Goal: Check status: Check status

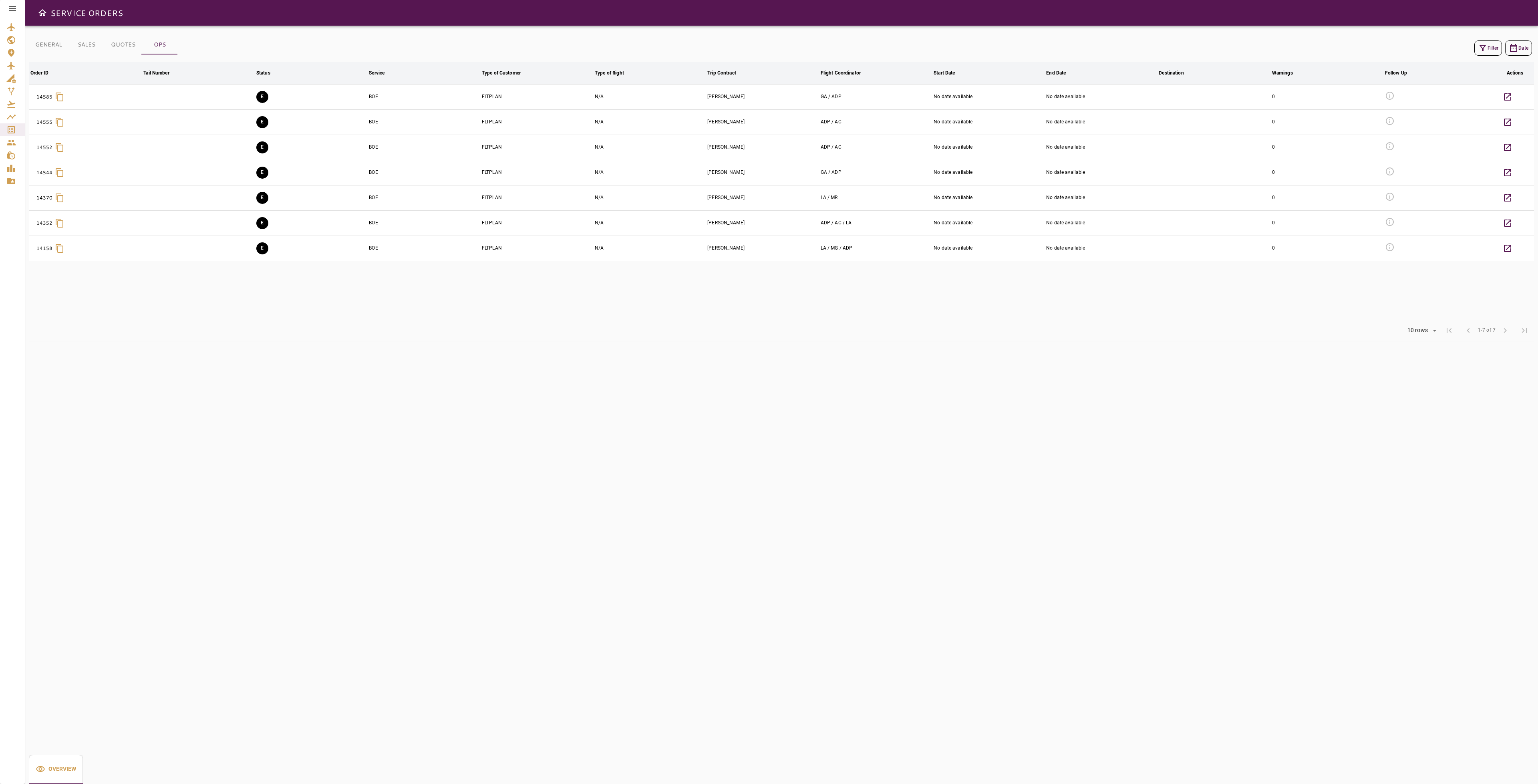
click at [11, 135] on link "Service Orders" at bounding box center [12, 130] width 25 height 13
click at [9, 128] on icon "Service Orders" at bounding box center [10, 129] width 9 height 9
click at [1493, 53] on button "Filter" at bounding box center [1487, 48] width 27 height 15
click at [1449, 208] on button "Clean" at bounding box center [1441, 205] width 52 height 15
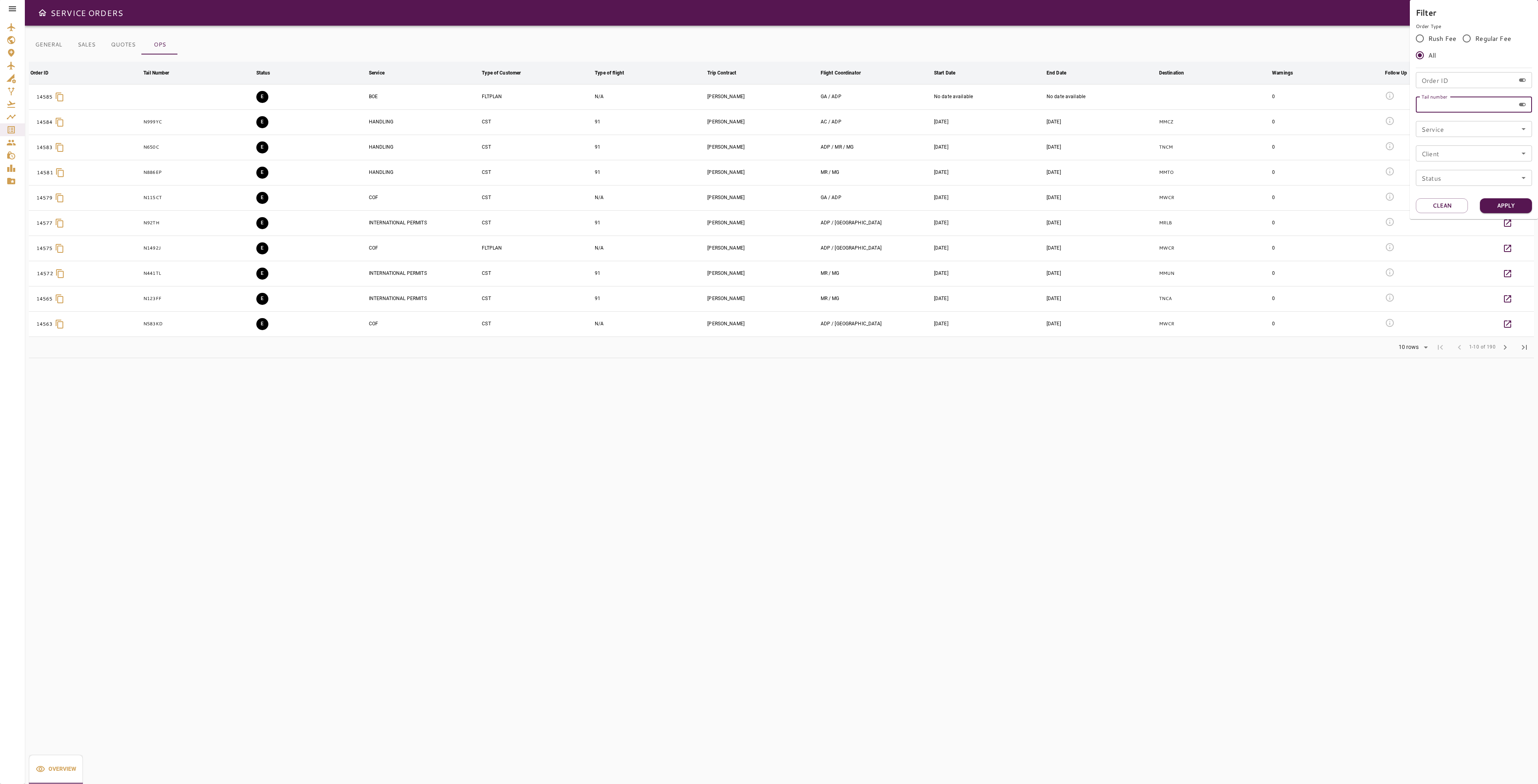
click at [1468, 105] on input "Tail number" at bounding box center [1465, 104] width 100 height 16
type input "******"
click at [1506, 206] on button "Apply" at bounding box center [1505, 205] width 52 height 15
click at [938, 262] on div at bounding box center [769, 392] width 1538 height 784
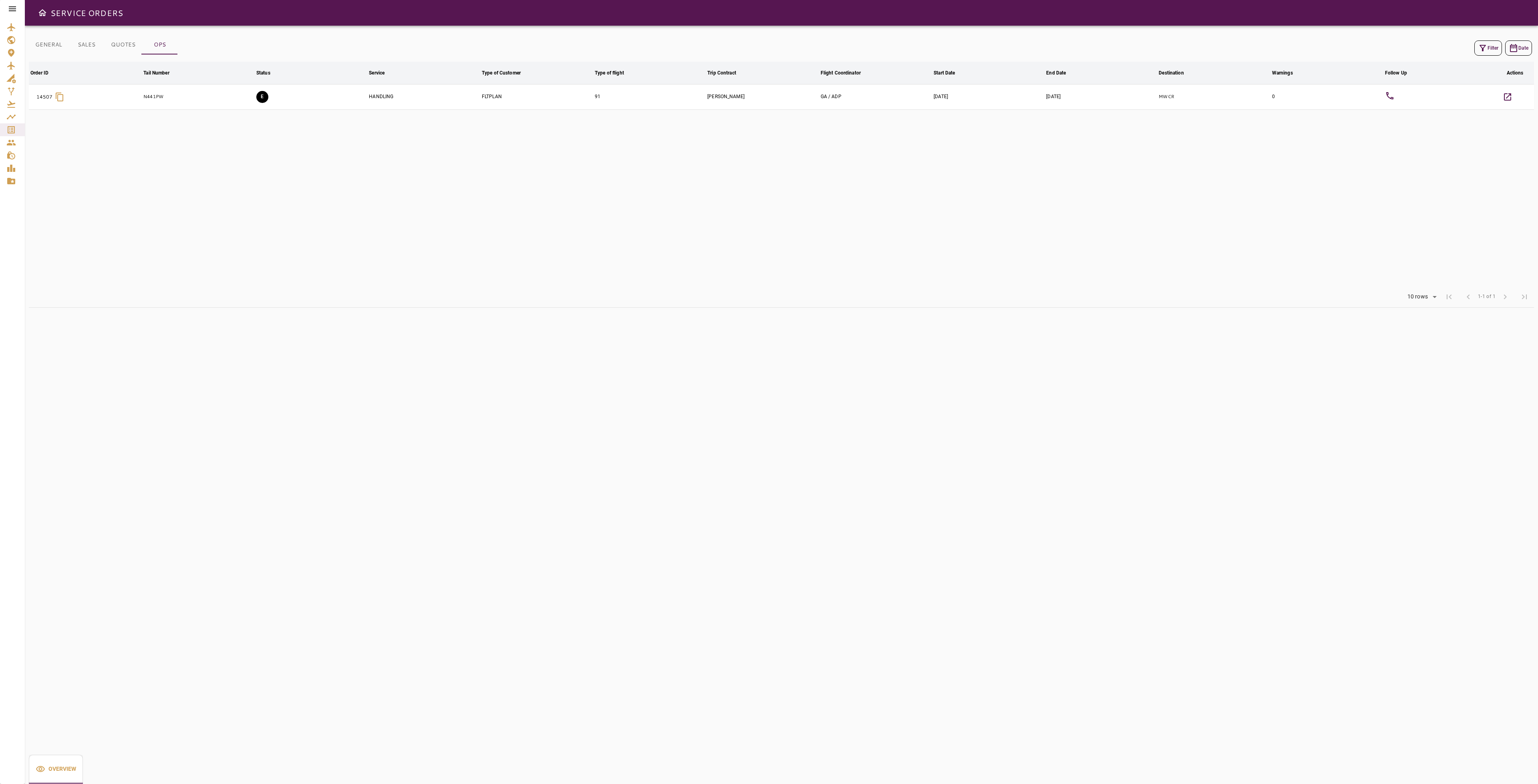
click at [392, 96] on td "HANDLING" at bounding box center [423, 96] width 112 height 25
click at [56, 48] on button "GENERAL" at bounding box center [49, 45] width 40 height 19
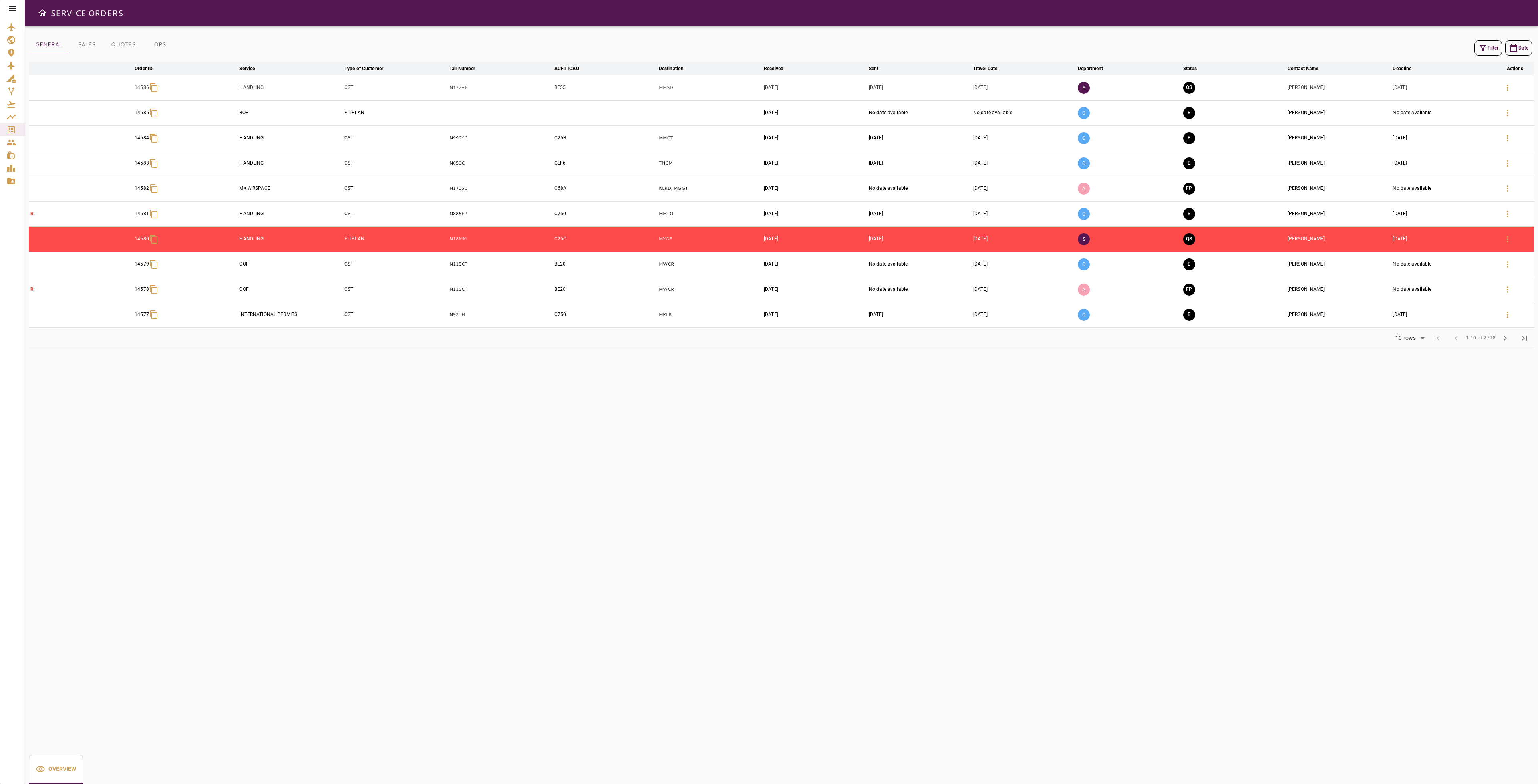
click at [1494, 46] on button "Filter" at bounding box center [1487, 48] width 27 height 15
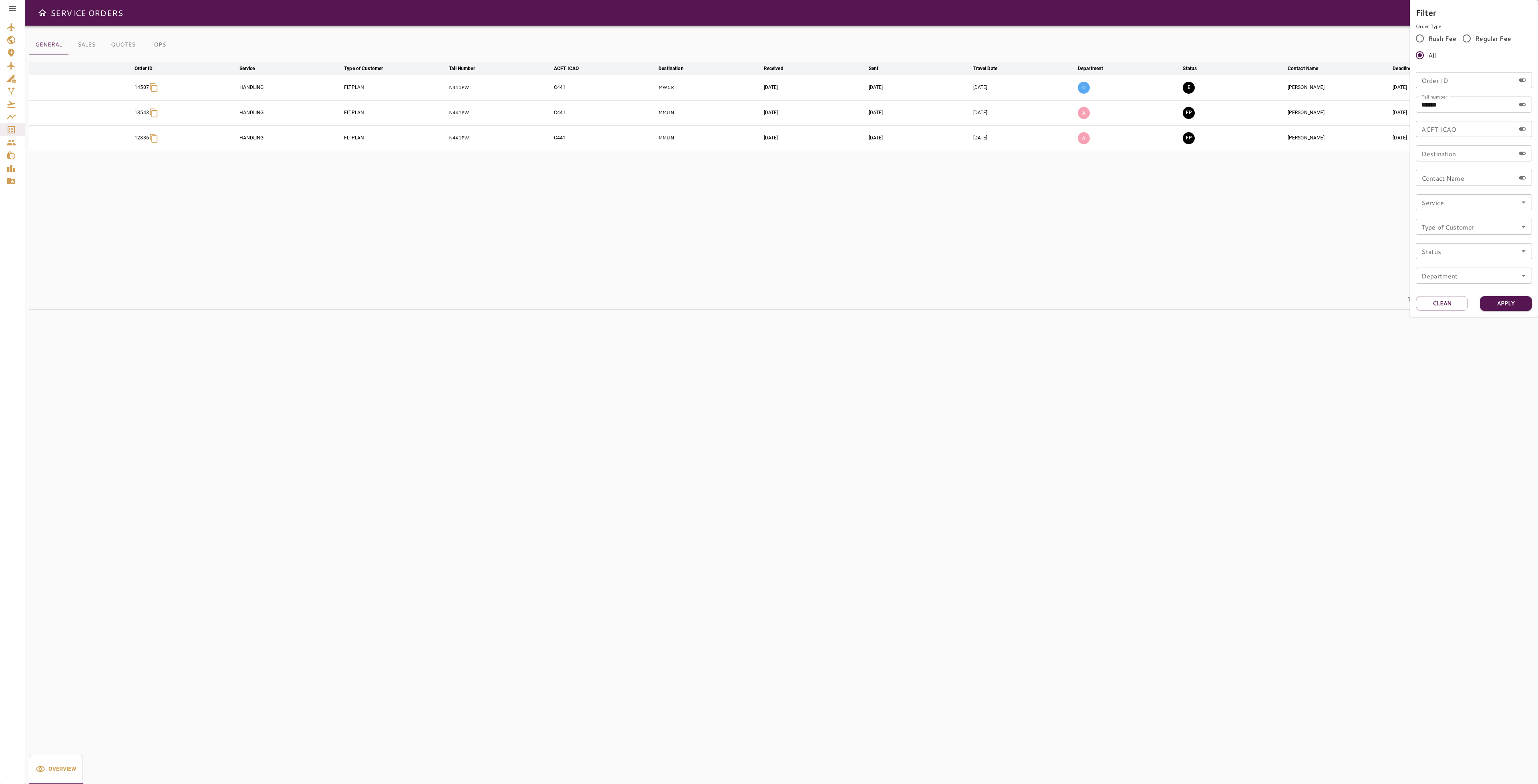
click at [1185, 236] on div at bounding box center [769, 392] width 1538 height 784
click at [1192, 89] on button "E" at bounding box center [1188, 88] width 12 height 12
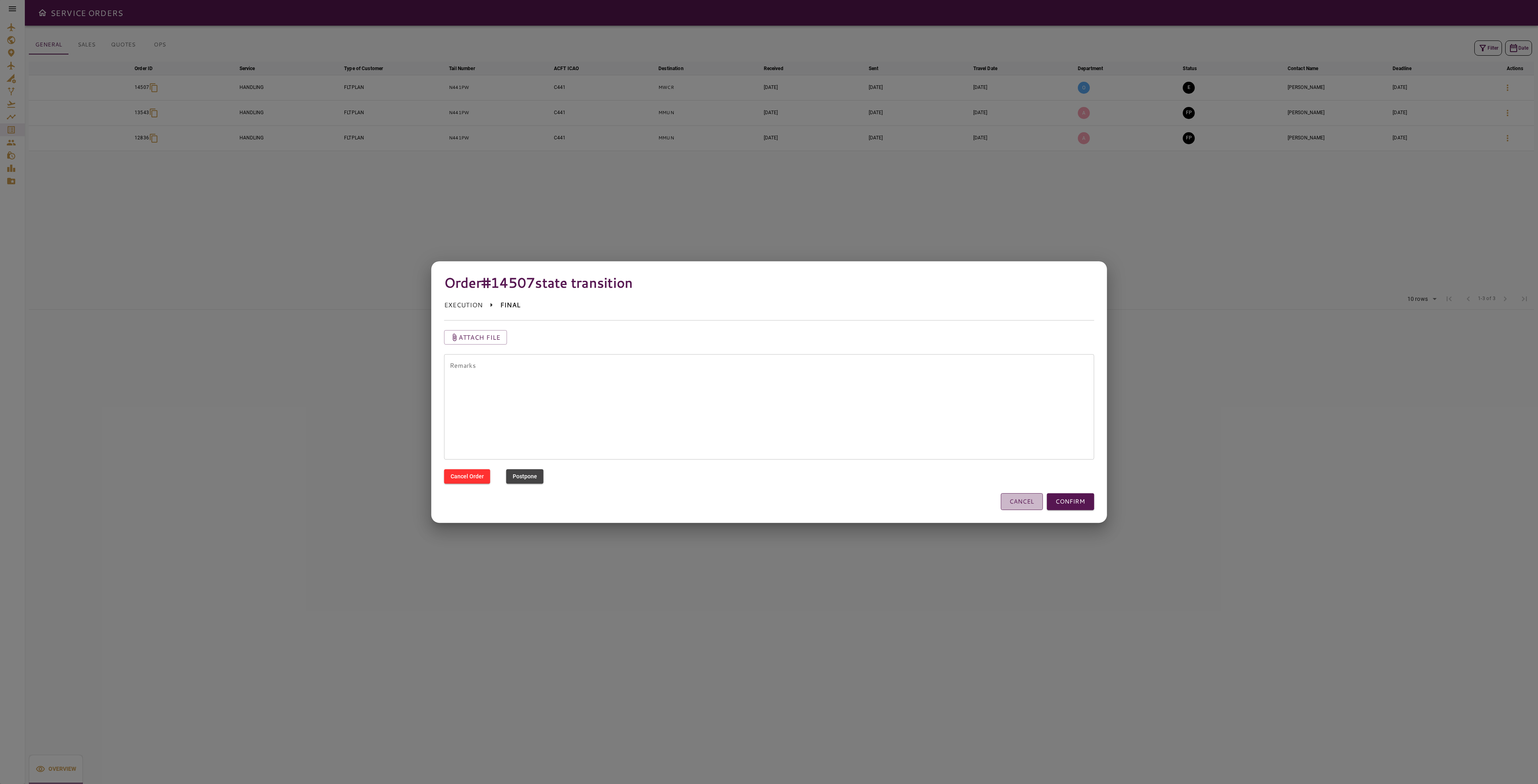
click at [1032, 502] on button "CANCEL" at bounding box center [1021, 501] width 42 height 17
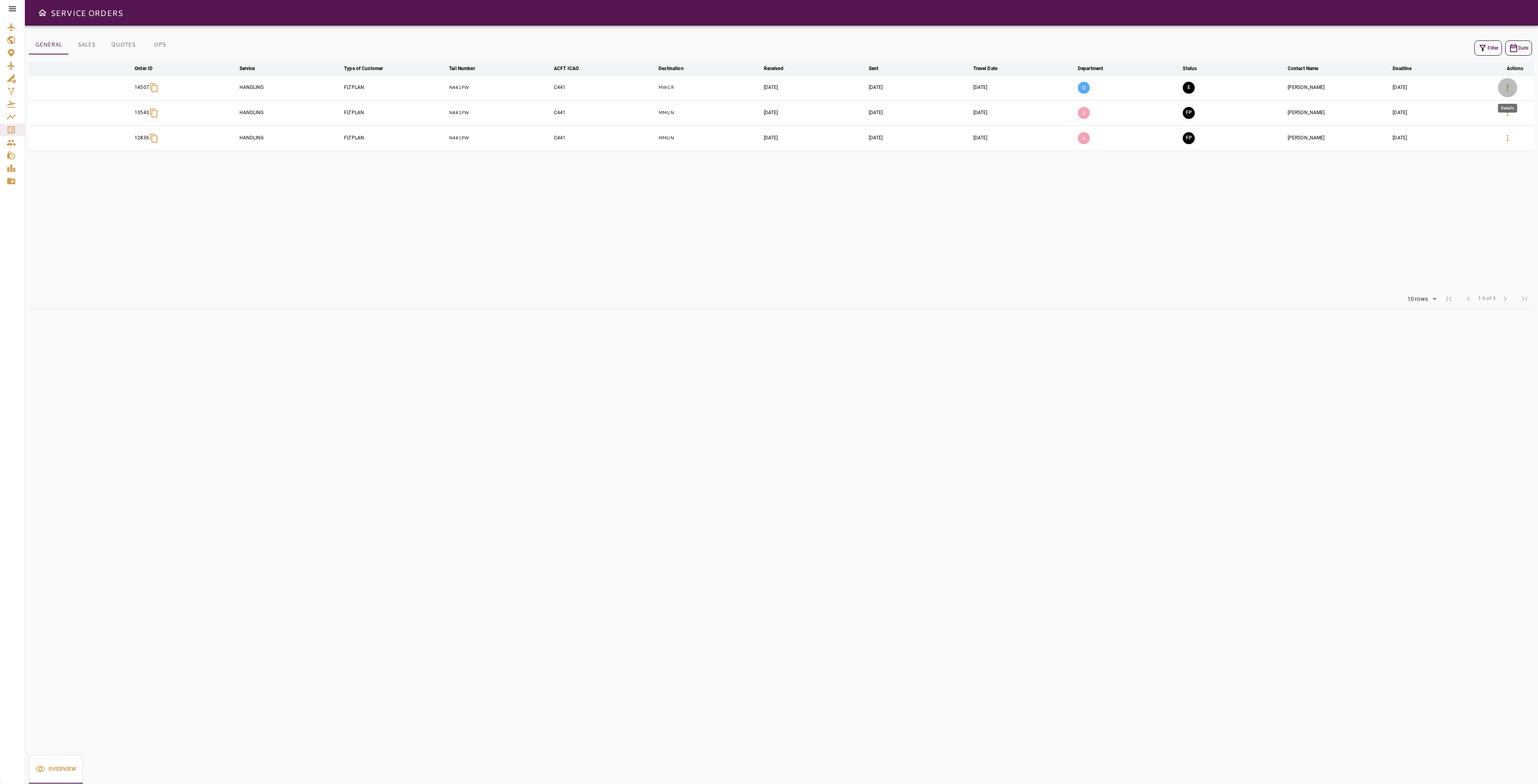
click at [1502, 87] on button "button" at bounding box center [1507, 88] width 19 height 19
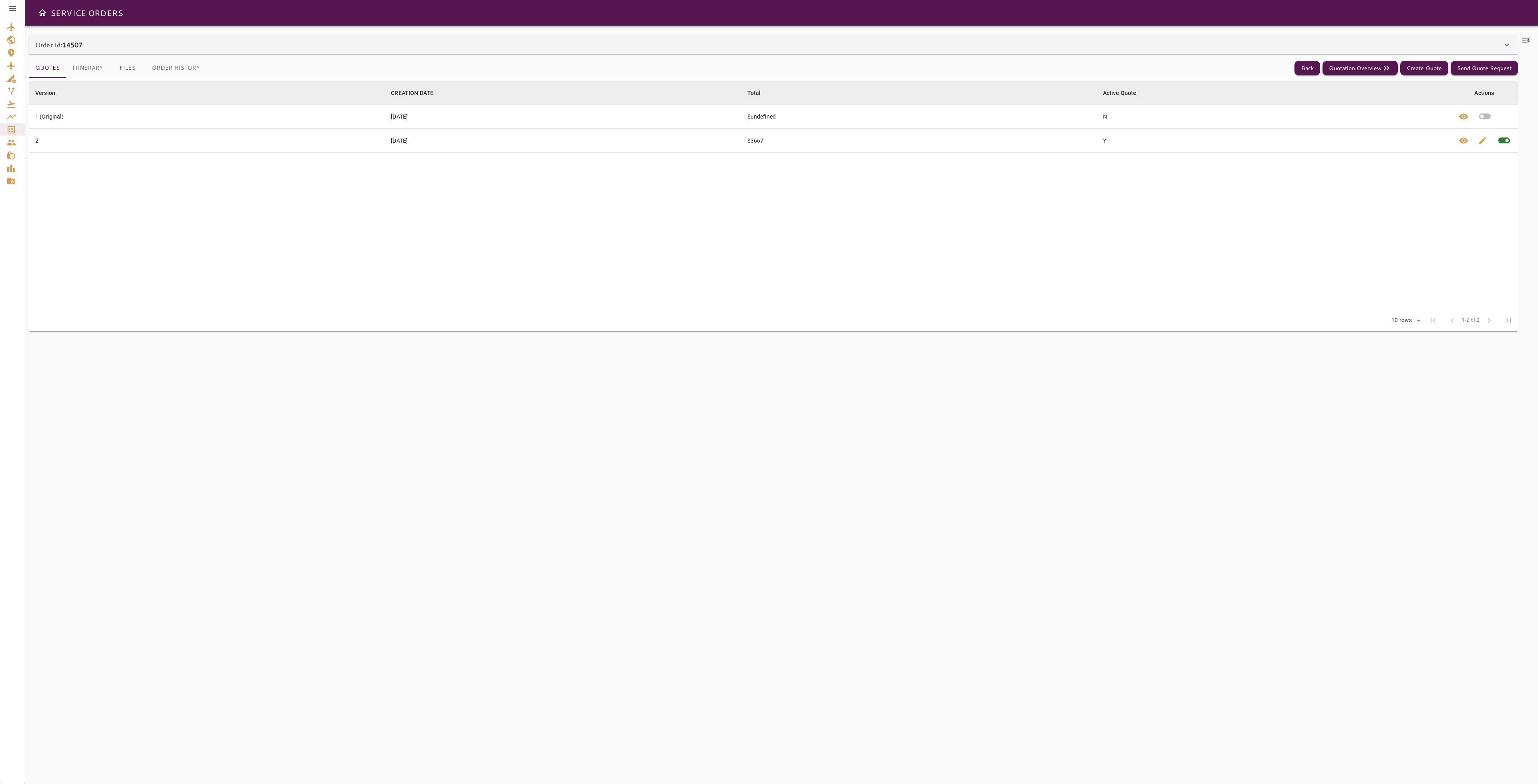
click at [1523, 45] on icon at bounding box center [1525, 40] width 9 height 9
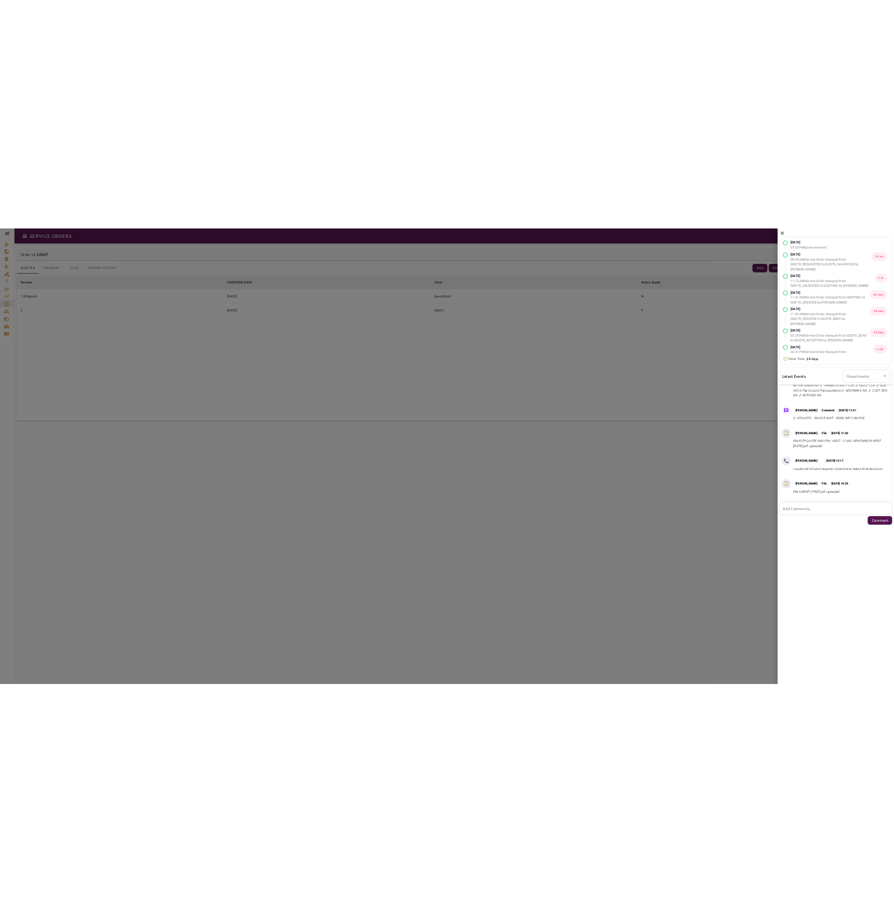
scroll to position [289, 0]
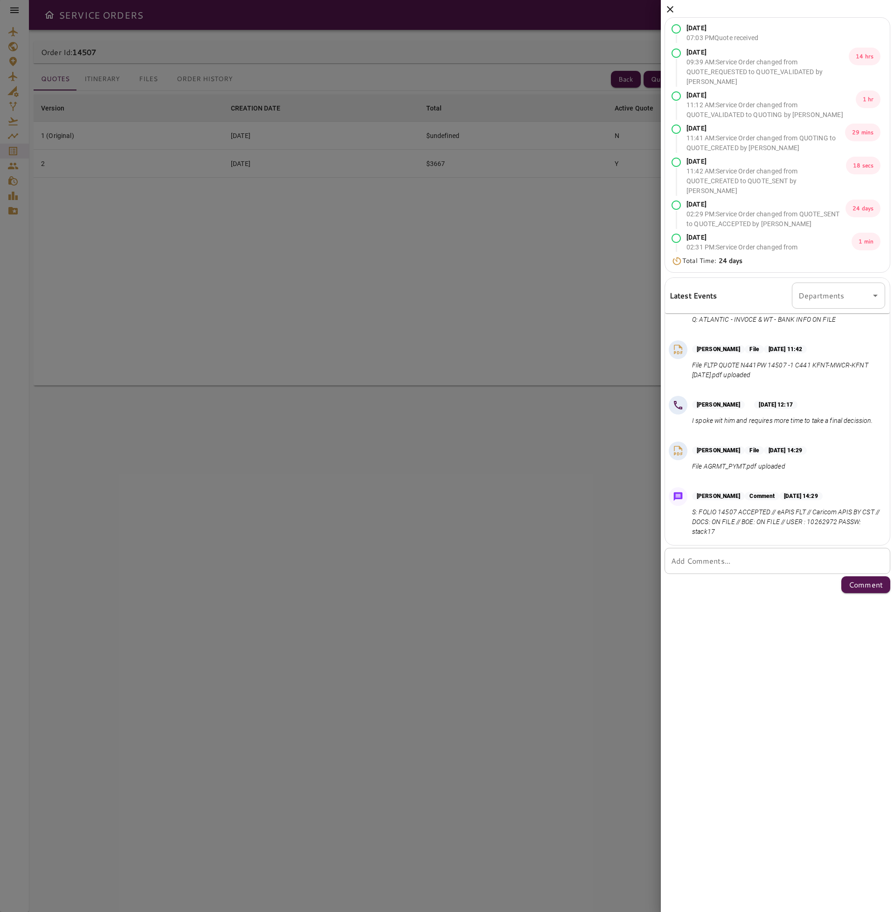
click at [675, 6] on icon at bounding box center [669, 9] width 11 height 11
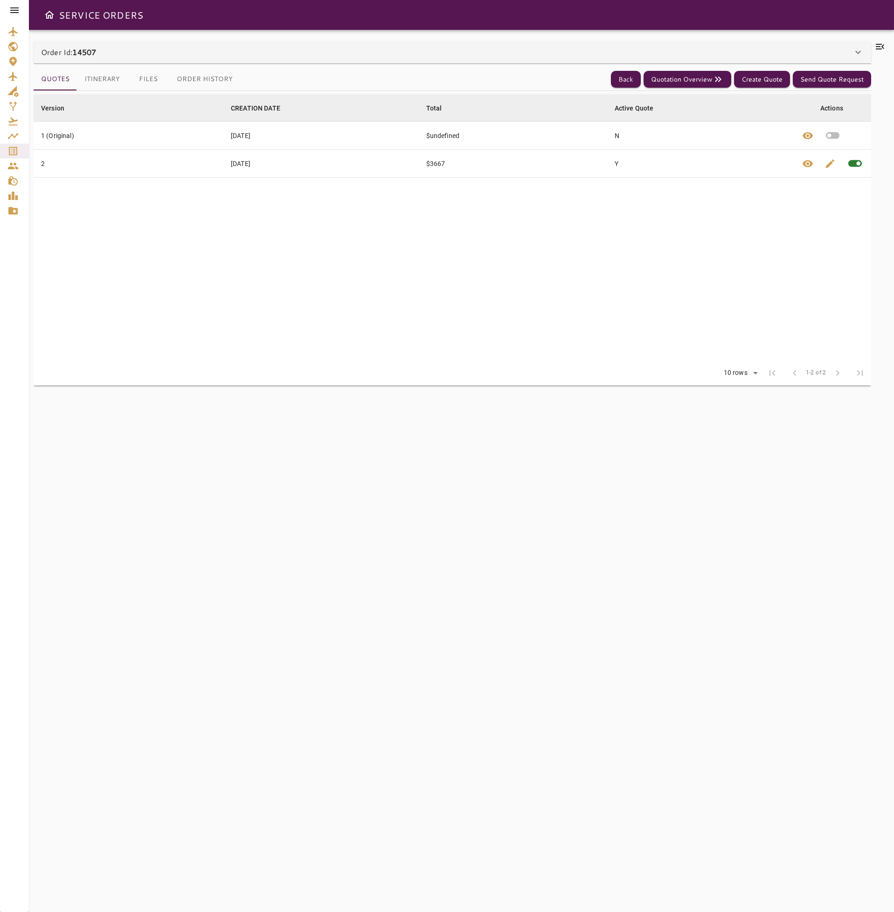
click at [109, 83] on button "Itinerary" at bounding box center [102, 79] width 50 height 22
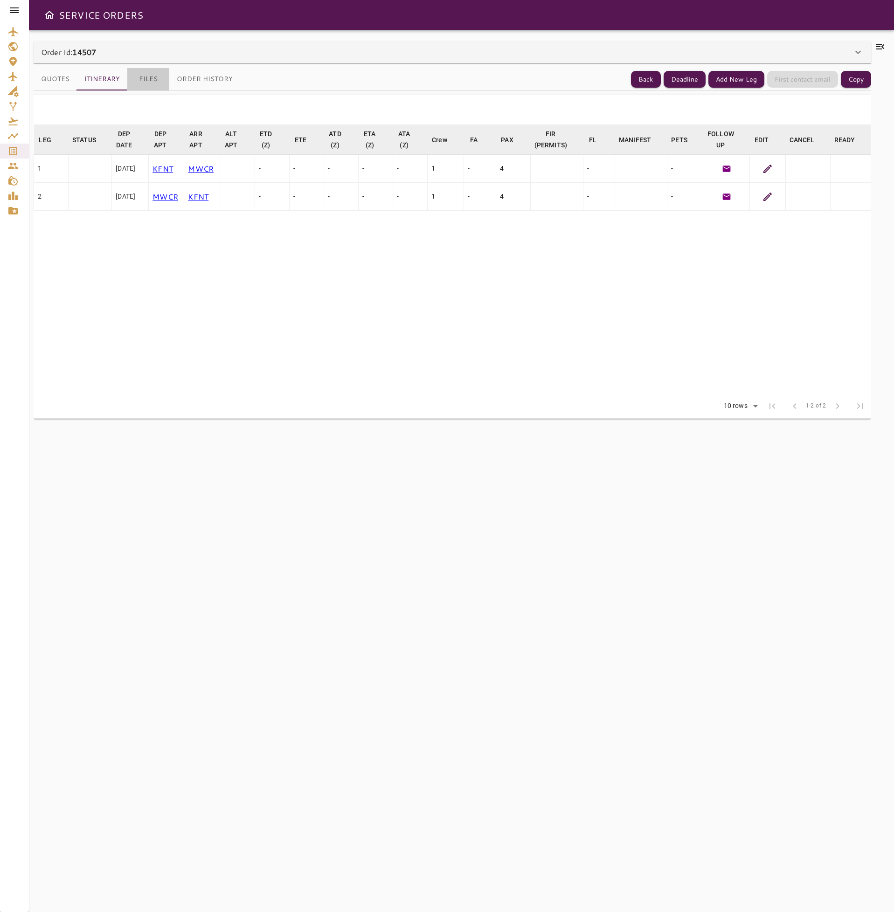
click at [157, 84] on button "Files" at bounding box center [148, 79] width 42 height 22
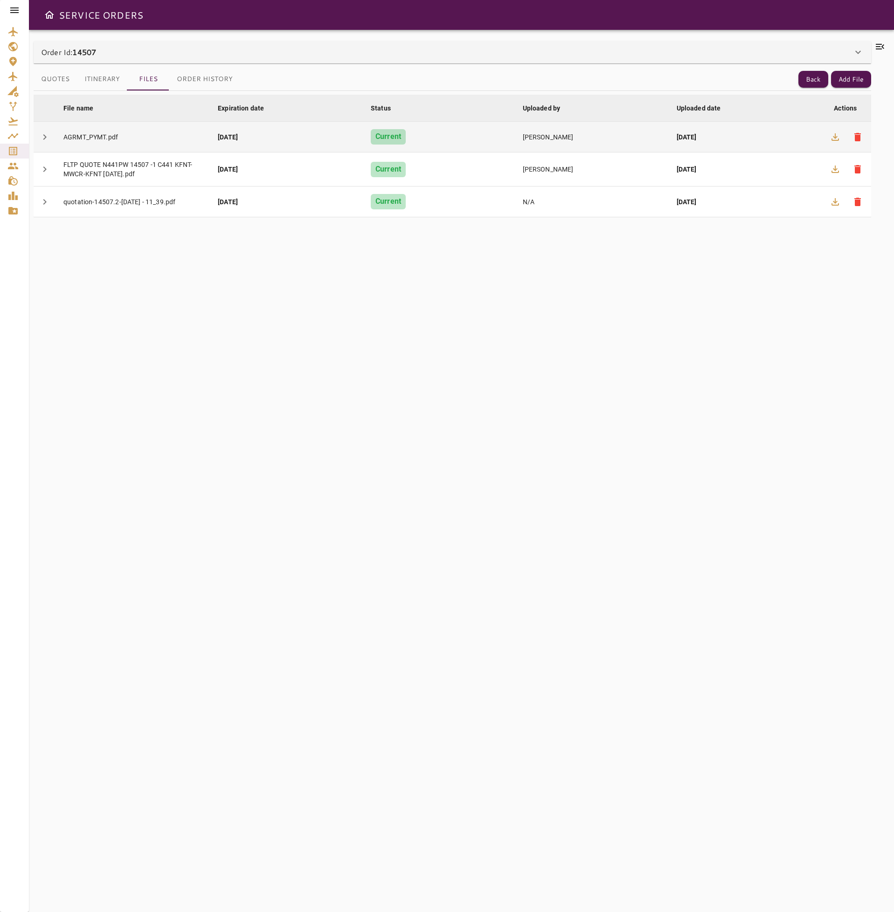
click at [97, 137] on div "AGRMT_PYMT.pdf" at bounding box center [132, 136] width 139 height 9
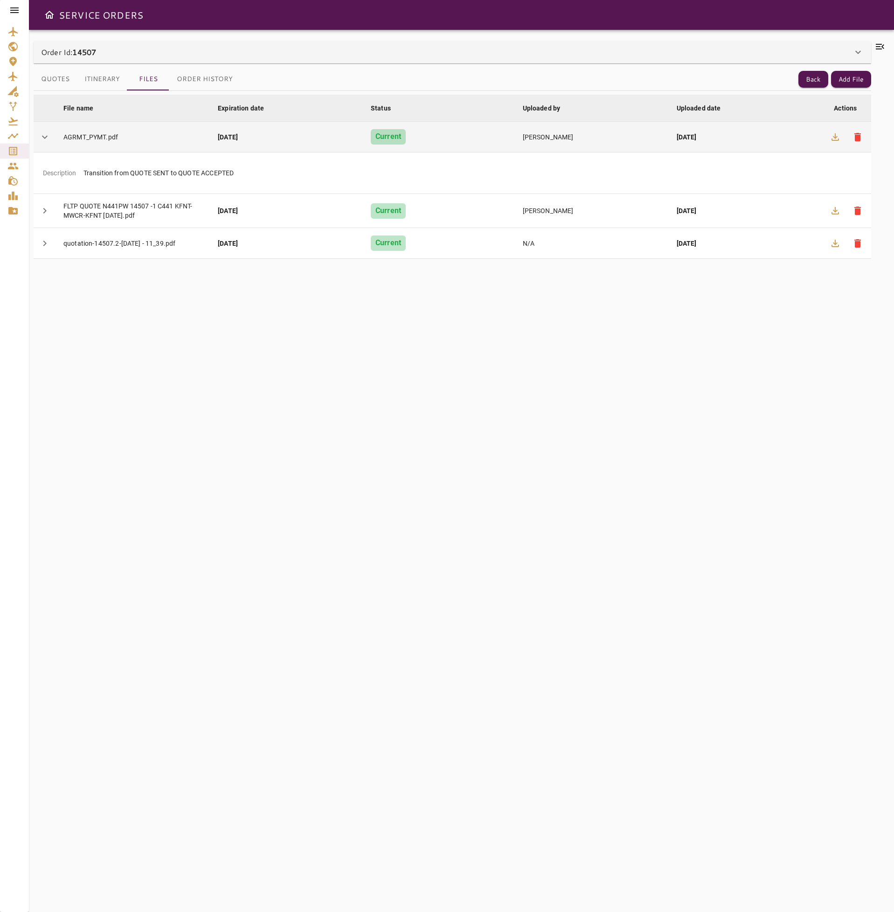
click at [831, 138] on icon "button" at bounding box center [835, 136] width 11 height 11
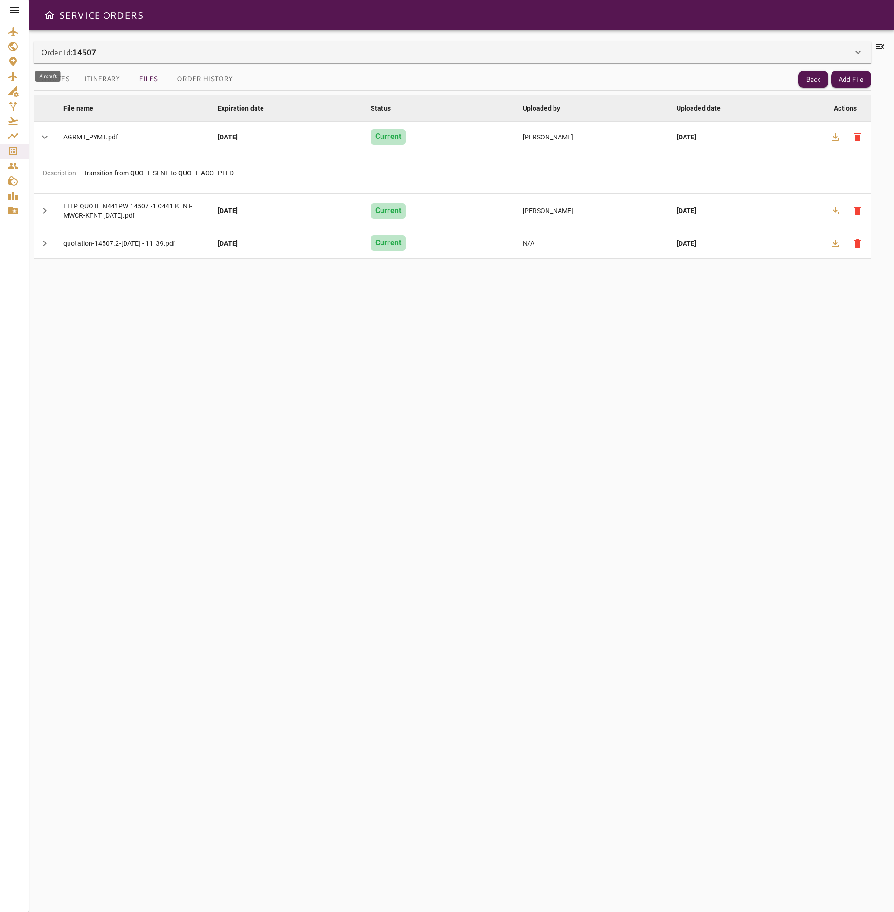
click at [12, 79] on icon "Aircraft" at bounding box center [12, 76] width 11 height 11
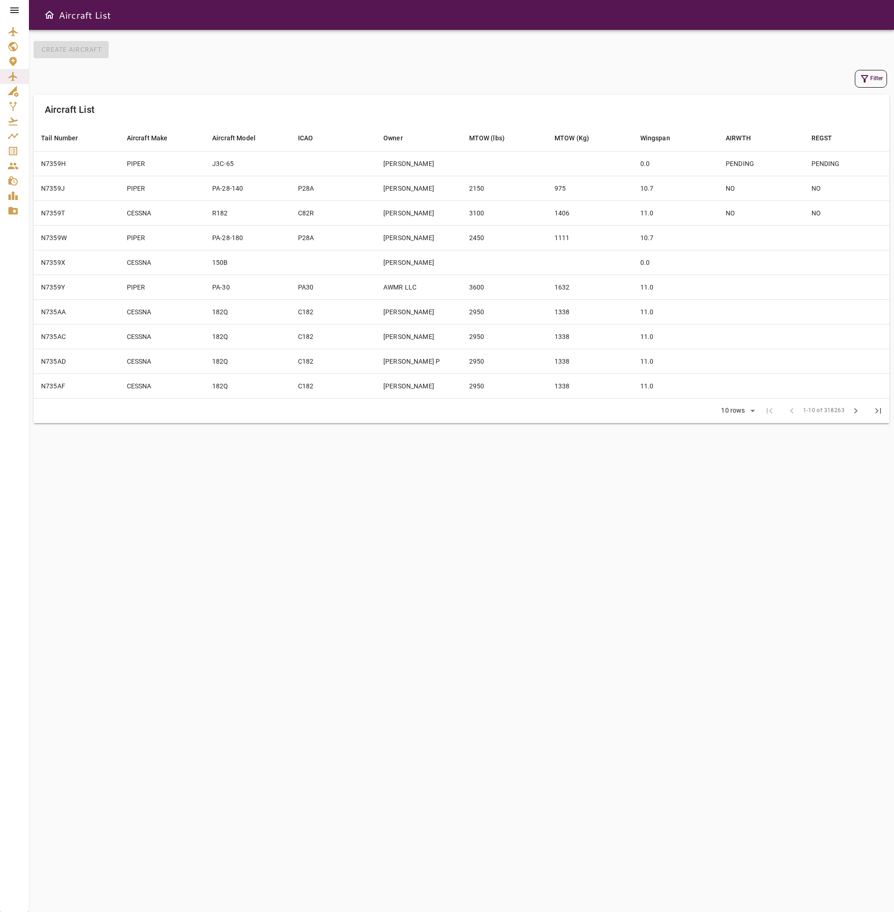
click at [861, 76] on icon "button" at bounding box center [864, 78] width 7 height 7
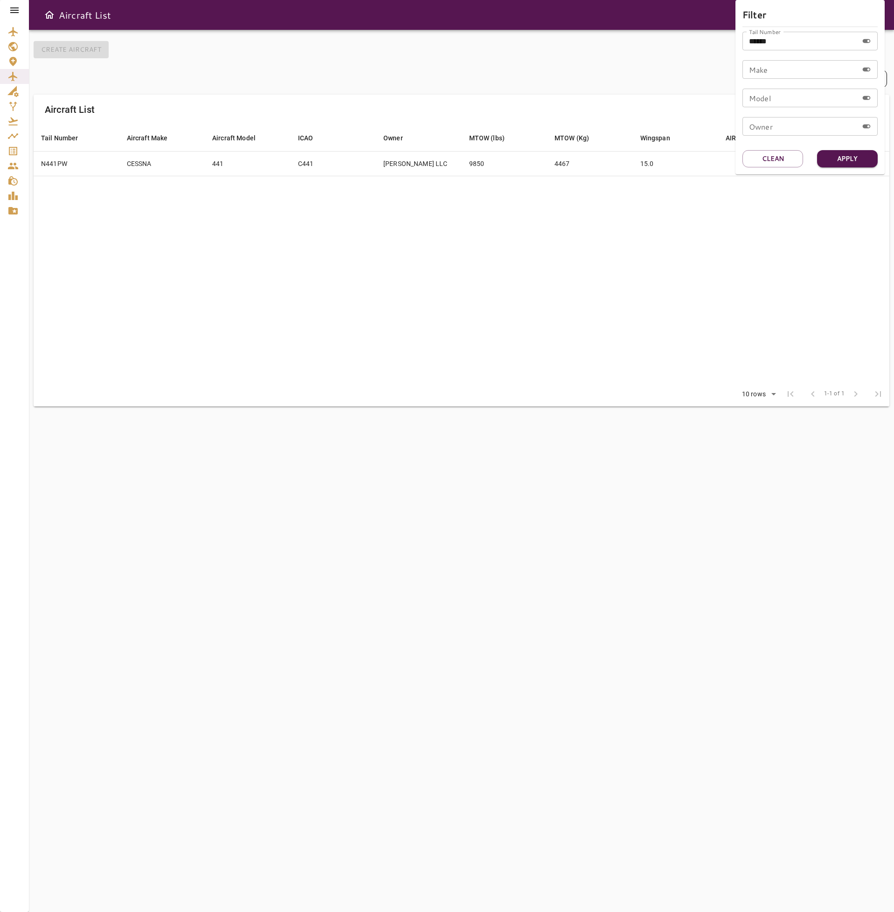
click at [538, 211] on div at bounding box center [447, 456] width 894 height 912
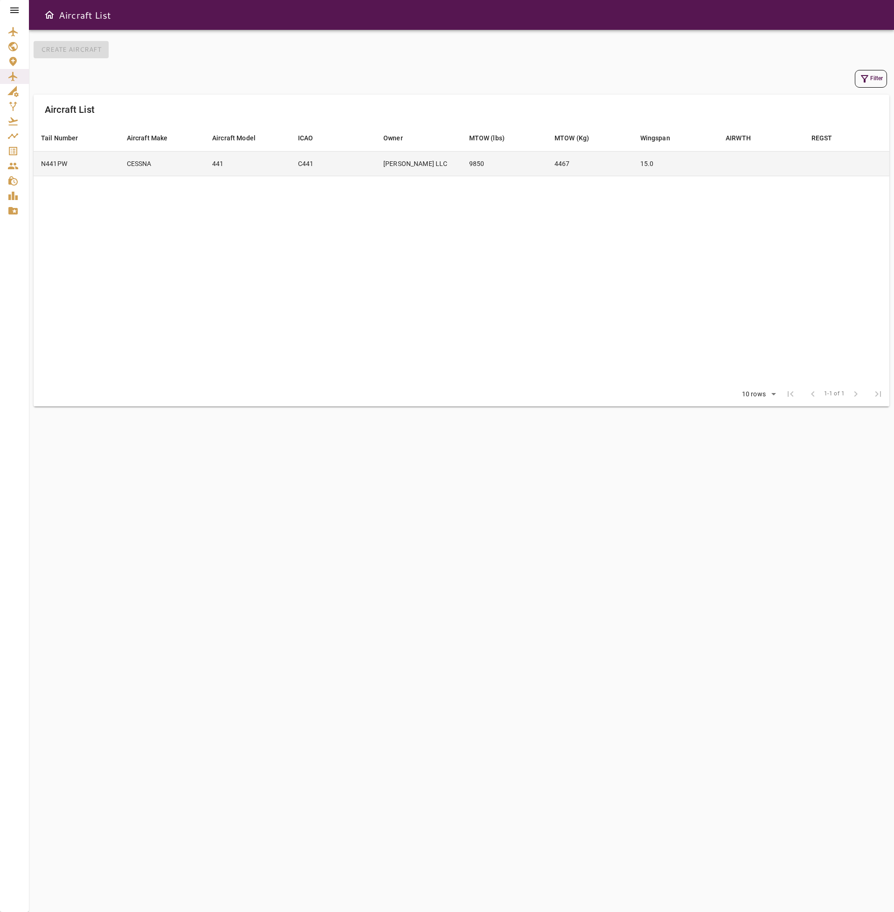
click at [603, 161] on td "4467" at bounding box center [590, 163] width 86 height 25
